Goal: Find specific page/section: Find specific page/section

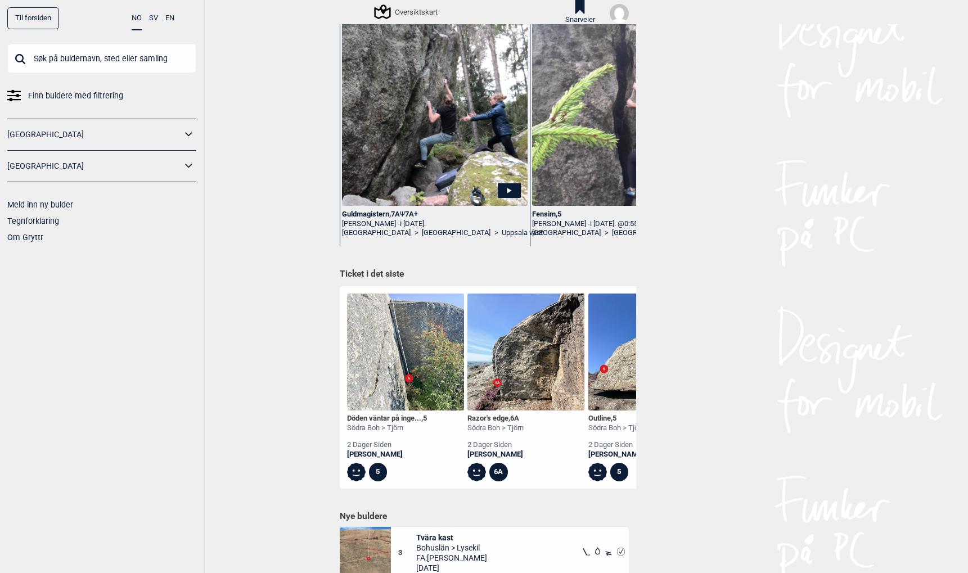
scroll to position [140, 0]
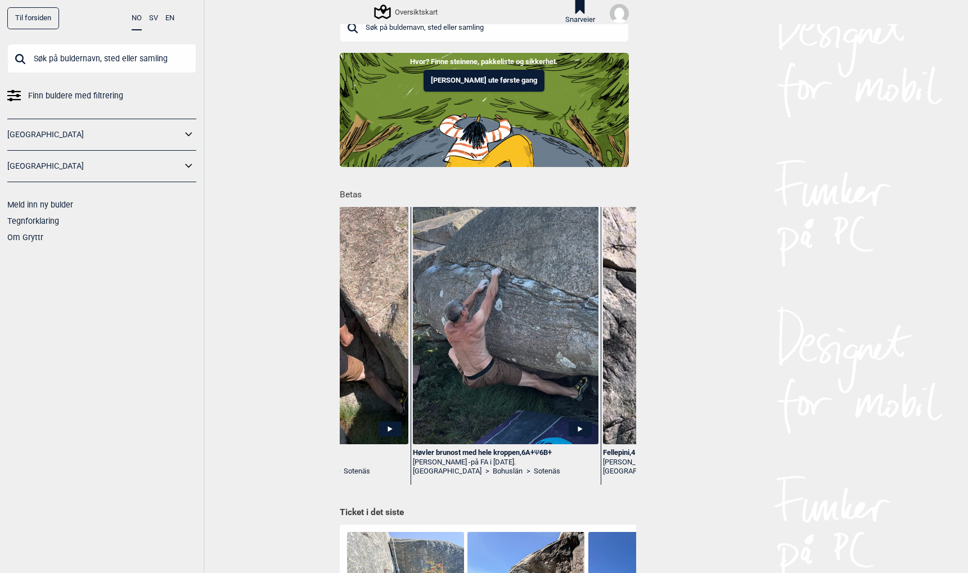
scroll to position [19, 0]
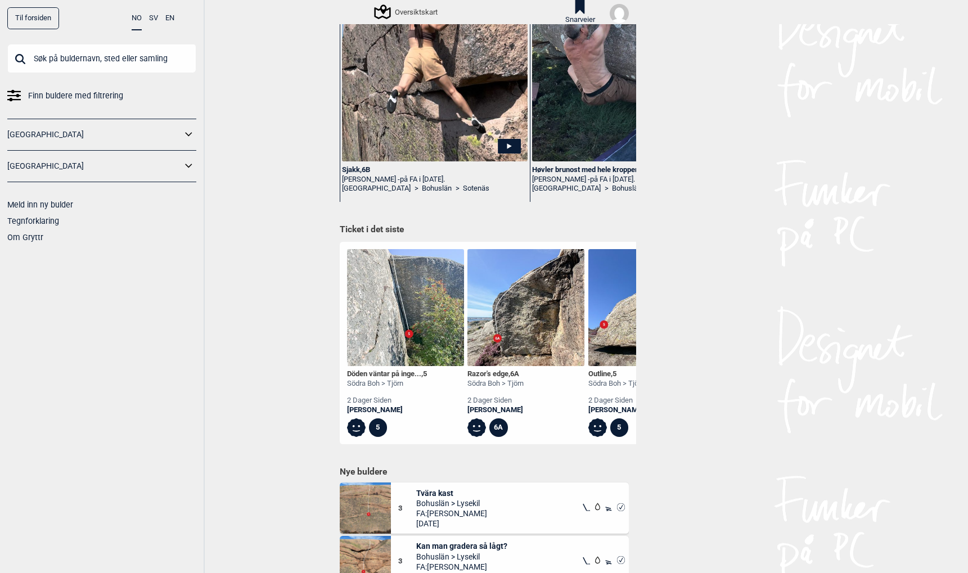
scroll to position [272, 0]
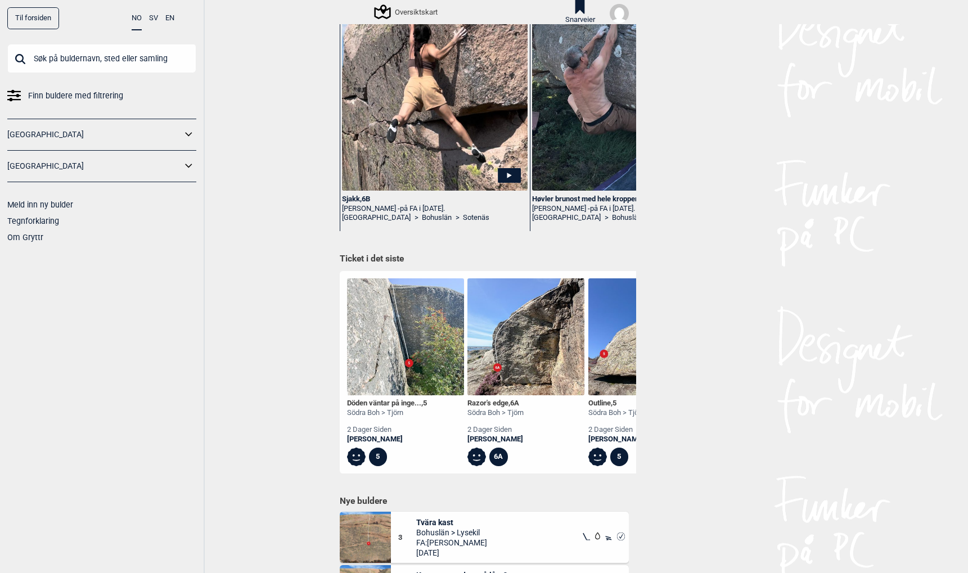
click at [377, 401] on div "Döden väntar på inge... , 5" at bounding box center [387, 404] width 80 height 10
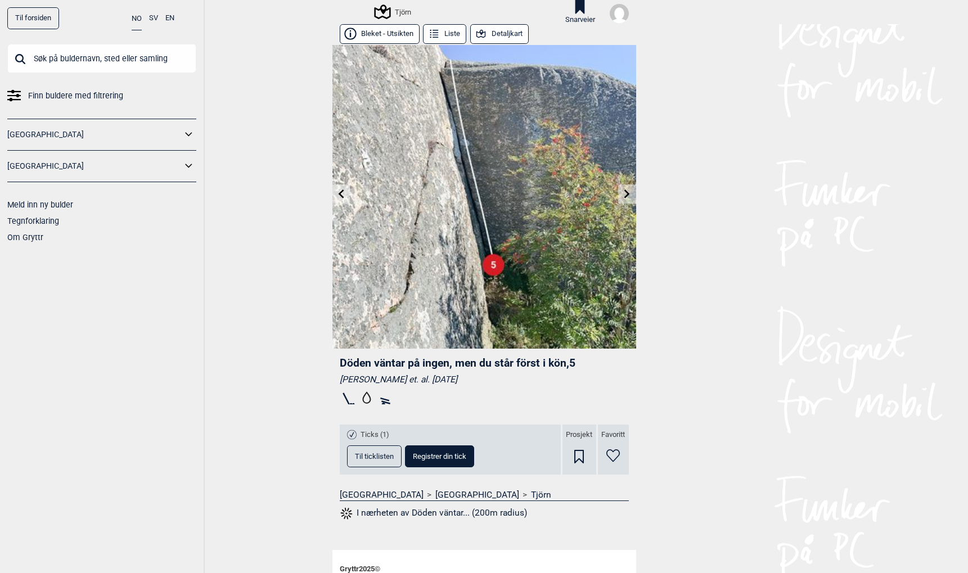
click at [177, 19] on div "Til forsiden NO SV EN" at bounding box center [101, 18] width 189 height 22
click at [170, 16] on button "EN" at bounding box center [169, 18] width 9 height 22
